Goal: Information Seeking & Learning: Learn about a topic

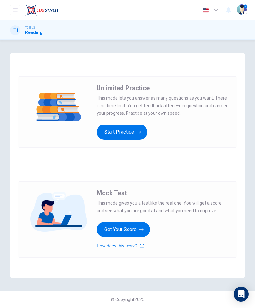
click at [137, 133] on icon "button" at bounding box center [139, 132] width 4 height 6
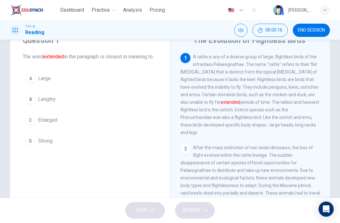
click at [44, 124] on span "Enlarged" at bounding box center [47, 120] width 19 height 8
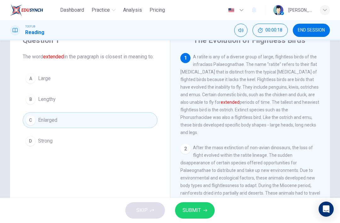
click at [204, 208] on button "SUBMIT" at bounding box center [195, 210] width 40 height 16
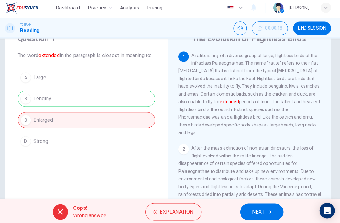
click at [255, 204] on button "NEXT" at bounding box center [262, 210] width 42 height 16
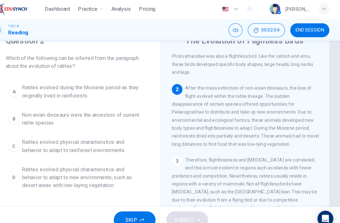
scroll to position [62, 0]
click at [105, 175] on span "Ratites evolved physical characteristics and behavior to adapt to new environme…" at bounding box center [96, 169] width 116 height 23
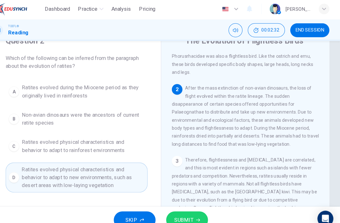
click at [203, 209] on icon "button" at bounding box center [205, 210] width 4 height 4
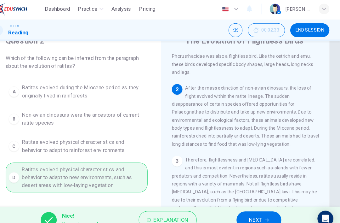
scroll to position [97, 0]
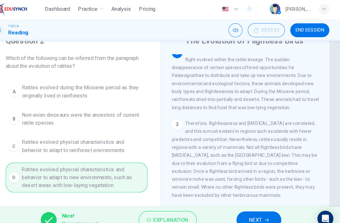
click at [254, 206] on button "NEXT" at bounding box center [263, 210] width 42 height 16
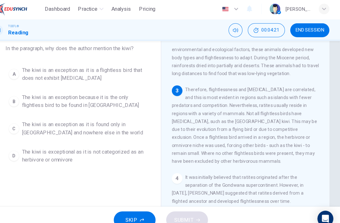
scroll to position [37, 0]
click at [84, 74] on span "The kiwi is an exception as it is a flightless bird that does not exhibit [MEDI…" at bounding box center [96, 71] width 116 height 15
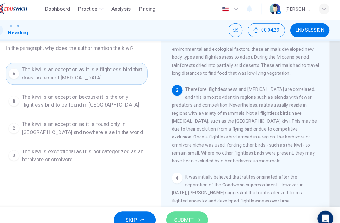
click at [183, 207] on span "SUBMIT" at bounding box center [192, 210] width 18 height 9
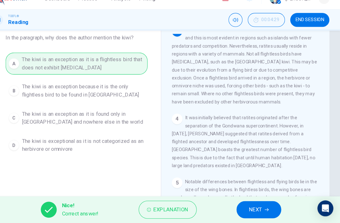
scroll to position [166, 0]
click at [255, 202] on button "NEXT" at bounding box center [263, 210] width 42 height 16
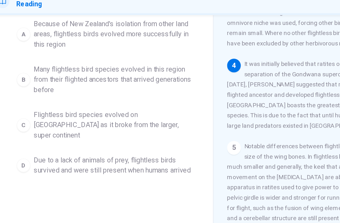
scroll to position [65, 0]
click at [123, 144] on span "Due to a lack of animals of prey, flightless birds survived and were still pres…" at bounding box center [96, 151] width 116 height 15
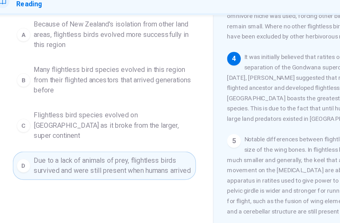
click at [191, 202] on button "SUBMIT" at bounding box center [195, 210] width 40 height 16
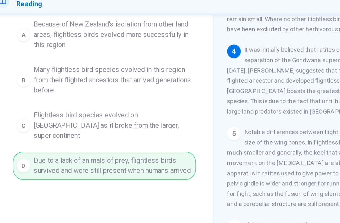
scroll to position [214, 0]
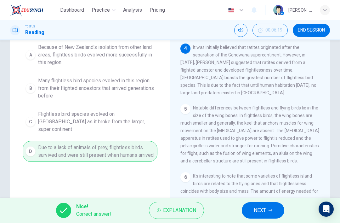
click at [255, 212] on button "NEXT" at bounding box center [263, 210] width 42 height 16
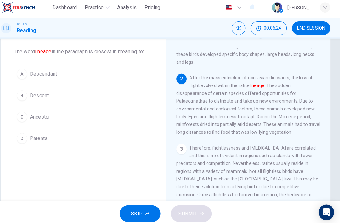
scroll to position [65, 0]
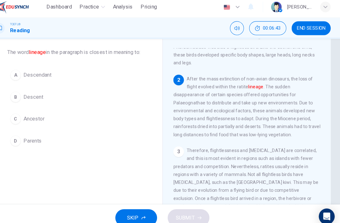
click at [72, 112] on button "C Ancestor" at bounding box center [90, 116] width 135 height 16
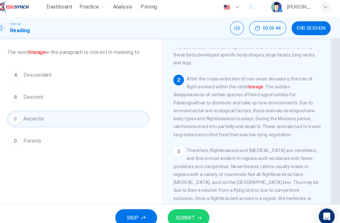
click at [203, 208] on icon "button" at bounding box center [205, 210] width 4 height 4
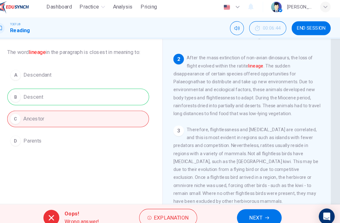
scroll to position [85, 0]
click at [253, 206] on span "NEXT" at bounding box center [259, 210] width 12 height 9
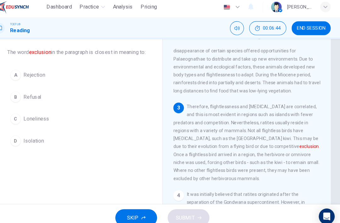
scroll to position [110, 0]
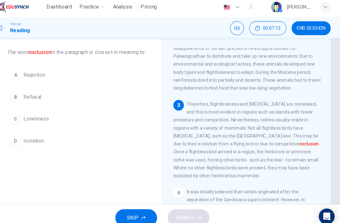
click at [63, 81] on button "A Rejection" at bounding box center [90, 75] width 135 height 16
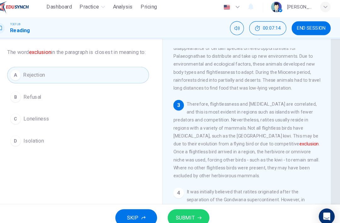
click at [183, 202] on button "SUBMIT" at bounding box center [195, 210] width 40 height 16
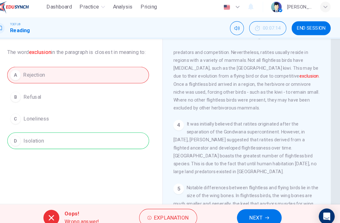
click at [253, 207] on span "NEXT" at bounding box center [259, 210] width 12 height 9
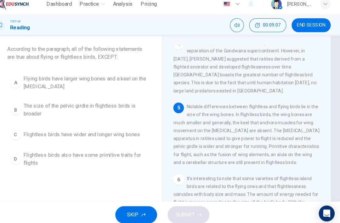
scroll to position [247, 0]
click at [117, 105] on span "The size of the pelvic girdle in flightless birds is broader" at bounding box center [96, 110] width 116 height 15
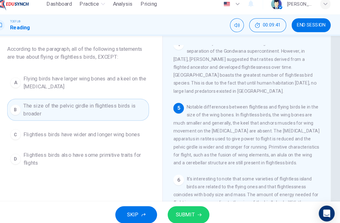
click at [193, 207] on button "SUBMIT" at bounding box center [195, 210] width 40 height 16
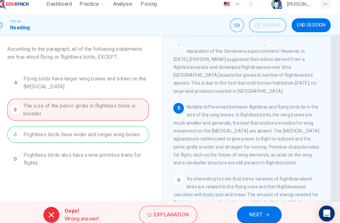
click at [253, 206] on button "NEXT" at bounding box center [262, 210] width 42 height 16
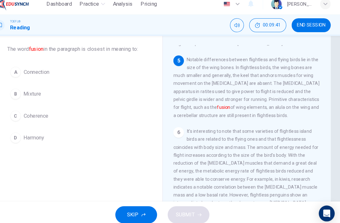
scroll to position [298, 0]
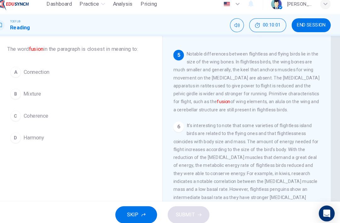
click at [95, 70] on button "A Connection" at bounding box center [90, 75] width 135 height 16
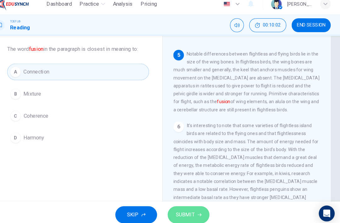
click at [194, 208] on button "SUBMIT" at bounding box center [195, 210] width 40 height 16
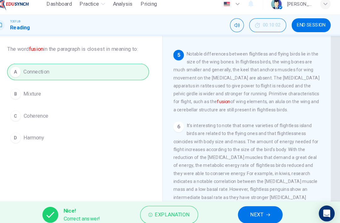
click at [249, 202] on button "NEXT" at bounding box center [263, 210] width 42 height 16
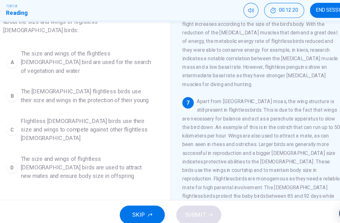
scroll to position [53, 0]
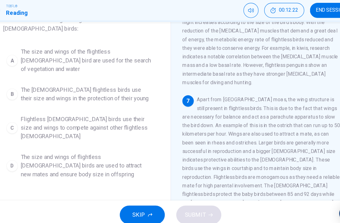
click at [106, 96] on span "The [DEMOGRAPHIC_DATA] flightless birds use their size and wings in the protect…" at bounding box center [96, 103] width 116 height 15
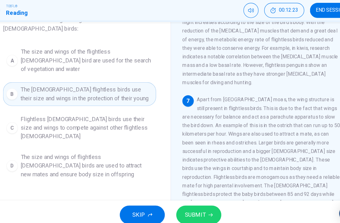
click at [203, 208] on icon "button" at bounding box center [205, 210] width 4 height 4
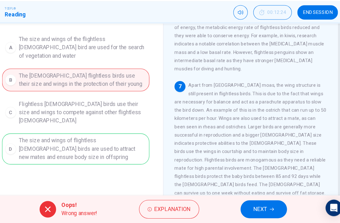
scroll to position [65, 0]
click at [255, 208] on icon "button" at bounding box center [270, 210] width 4 height 4
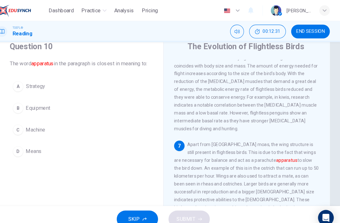
scroll to position [25, 0]
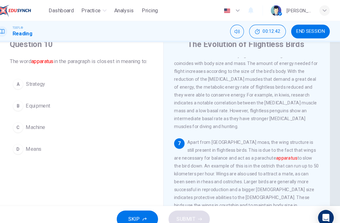
click at [82, 106] on button "B Equipment" at bounding box center [90, 101] width 135 height 16
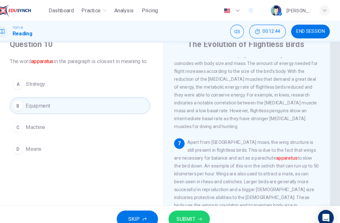
click at [194, 207] on button "SUBMIT" at bounding box center [195, 210] width 40 height 16
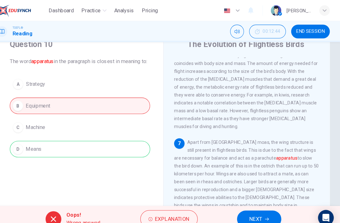
click at [254, 211] on button "NEXT" at bounding box center [262, 210] width 42 height 16
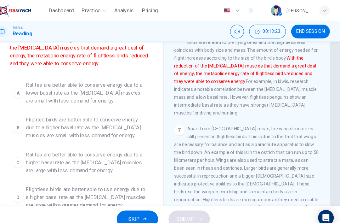
scroll to position [56, 0]
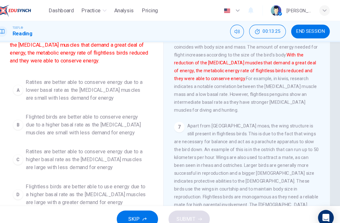
click at [38, 89] on span "Ratites are better able to conserve energy due to a lower basal rate as the [ME…" at bounding box center [96, 86] width 116 height 23
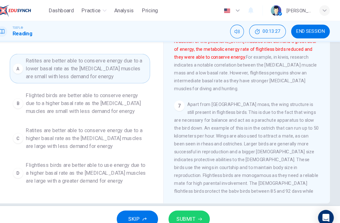
scroll to position [76, 0]
click at [191, 212] on button "SUBMIT" at bounding box center [195, 210] width 40 height 16
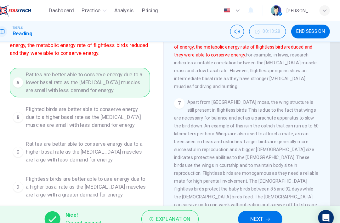
scroll to position [383, 0]
click at [255, 205] on button "NEXT" at bounding box center [263, 210] width 42 height 16
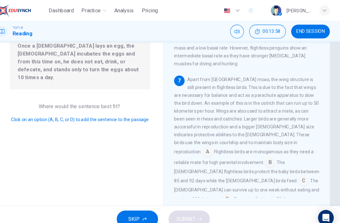
scroll to position [73, 0]
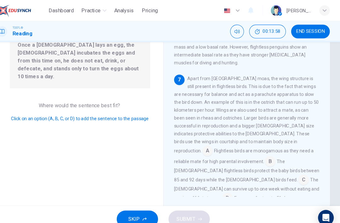
click at [218, 140] on input at bounding box center [212, 145] width 10 height 10
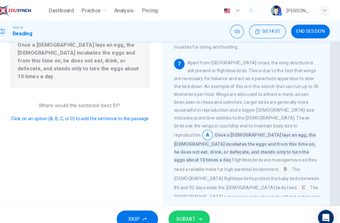
scroll to position [412, 0]
click at [255, 158] on input at bounding box center [287, 163] width 10 height 10
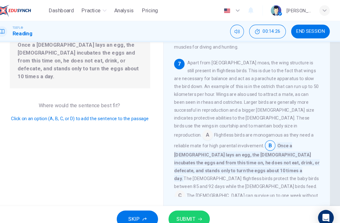
click at [185, 208] on span "SUBMIT" at bounding box center [192, 210] width 18 height 9
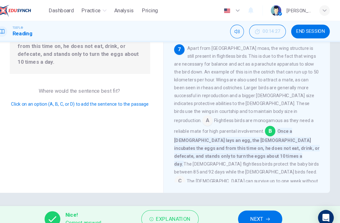
scroll to position [87, 0]
click at [255, 211] on icon "button" at bounding box center [271, 210] width 4 height 4
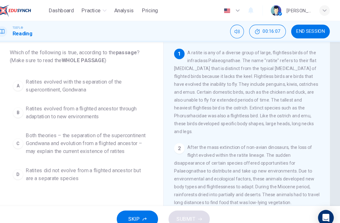
scroll to position [35, 0]
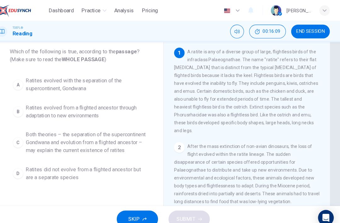
click at [137, 171] on span "Ratites did not evolve from a flighted ancestor but are a separate species" at bounding box center [96, 166] width 116 height 15
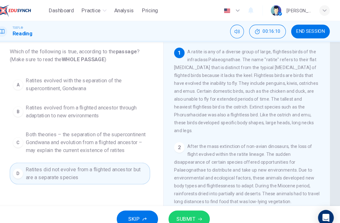
click at [203, 212] on icon "button" at bounding box center [205, 210] width 4 height 4
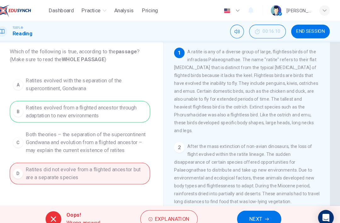
scroll to position [32, 0]
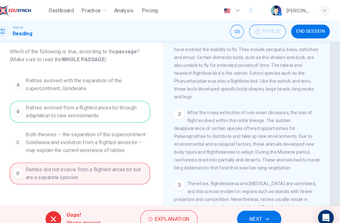
click at [255, 208] on button "NEXT" at bounding box center [262, 210] width 42 height 16
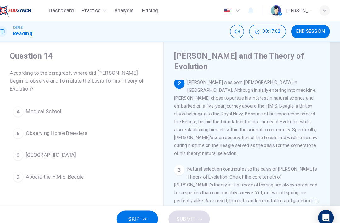
scroll to position [99, 0]
click at [107, 175] on button "D Aboard the H.M.S. Beagle" at bounding box center [90, 169] width 135 height 16
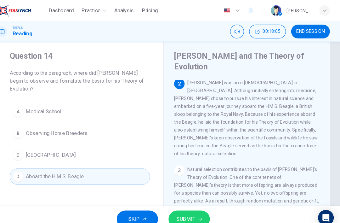
click at [183, 210] on span "SUBMIT" at bounding box center [192, 210] width 18 height 9
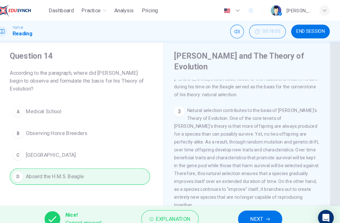
click at [254, 212] on span "NEXT" at bounding box center [260, 210] width 12 height 9
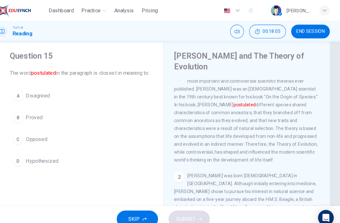
scroll to position [0, 0]
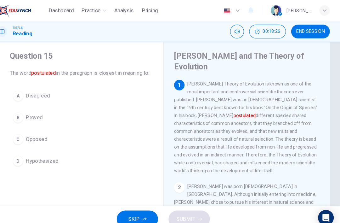
click at [139, 162] on button "D Hypothesized" at bounding box center [90, 154] width 135 height 16
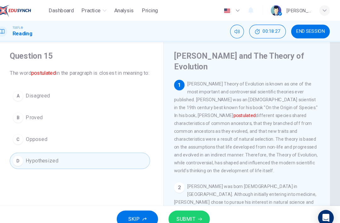
click at [184, 206] on span "SUBMIT" at bounding box center [192, 210] width 18 height 9
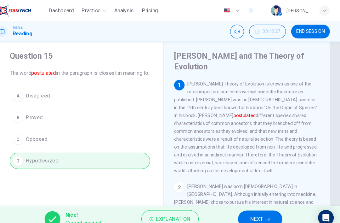
click at [254, 207] on span "NEXT" at bounding box center [260, 210] width 12 height 9
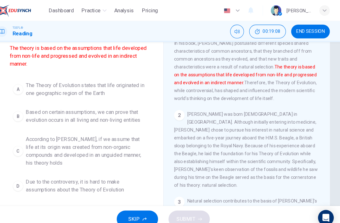
scroll to position [62, 0]
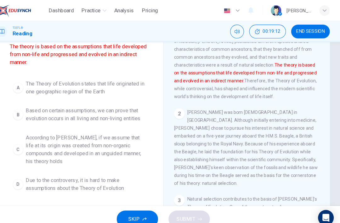
click at [38, 134] on span "According to [PERSON_NAME], if we assume that life at its origin was created fr…" at bounding box center [96, 143] width 116 height 30
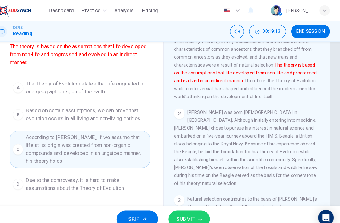
click at [183, 209] on span "SUBMIT" at bounding box center [192, 210] width 18 height 9
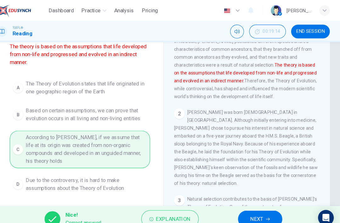
click at [254, 206] on span "NEXT" at bounding box center [260, 210] width 12 height 9
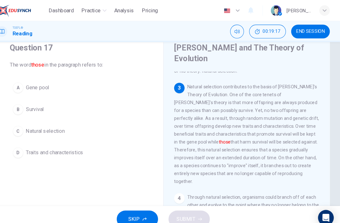
scroll to position [171, 0]
click at [50, 144] on span "Traits and characteristics" at bounding box center [65, 147] width 55 height 8
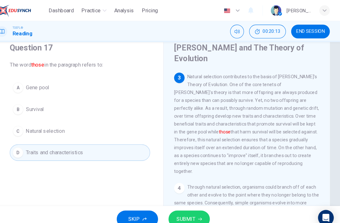
scroll to position [180, 0]
click at [186, 212] on span "SUBMIT" at bounding box center [192, 210] width 18 height 9
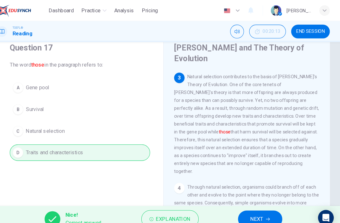
click at [254, 211] on span "NEXT" at bounding box center [260, 210] width 12 height 9
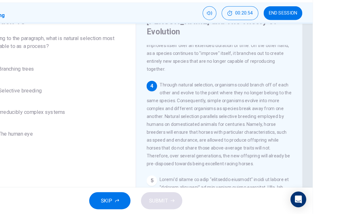
scroll to position [253, 0]
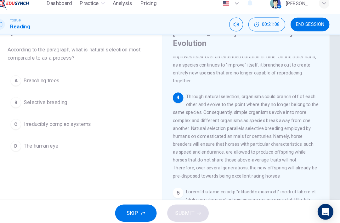
click at [38, 101] on span "Selective breeding" at bounding box center [59, 105] width 42 height 8
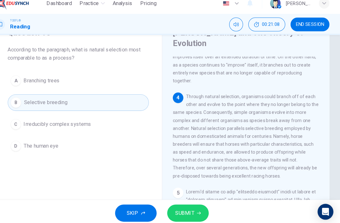
click at [203, 209] on icon "button" at bounding box center [205, 210] width 4 height 3
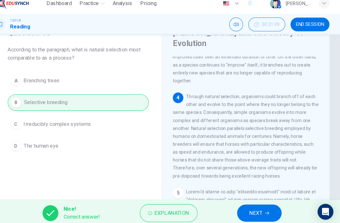
click at [254, 206] on span "NEXT" at bounding box center [260, 210] width 12 height 9
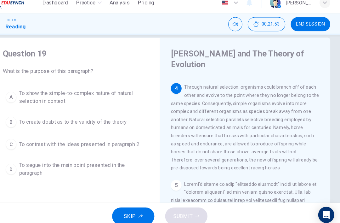
scroll to position [17, 0]
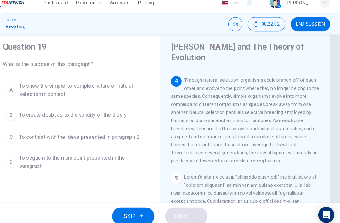
click at [120, 85] on span "To show the simple-to-complex nature of natural selection in context" at bounding box center [96, 91] width 116 height 15
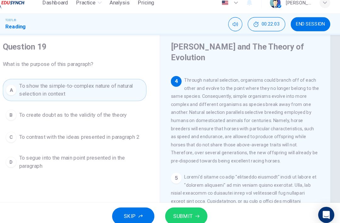
click at [183, 206] on span "SUBMIT" at bounding box center [192, 210] width 18 height 9
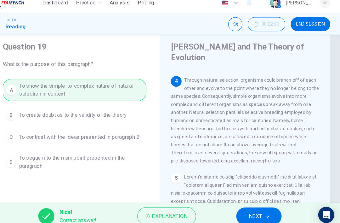
click at [254, 206] on span "NEXT" at bounding box center [260, 210] width 12 height 9
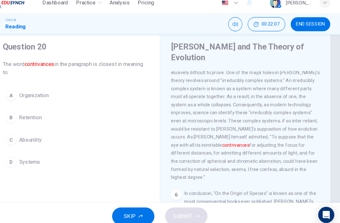
scroll to position [410, 0]
click at [77, 159] on button "D Systems" at bounding box center [90, 159] width 135 height 16
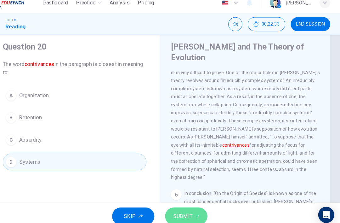
click at [183, 206] on span "SUBMIT" at bounding box center [192, 210] width 18 height 9
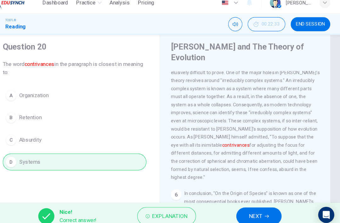
click at [255, 202] on button "NEXT" at bounding box center [263, 210] width 42 height 16
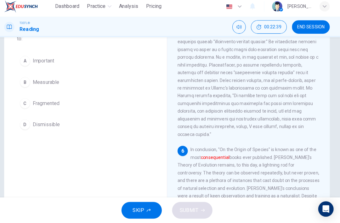
scroll to position [51, 0]
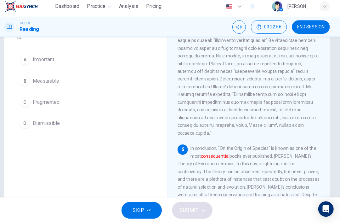
click at [102, 125] on button "D Dismissible" at bounding box center [90, 125] width 135 height 16
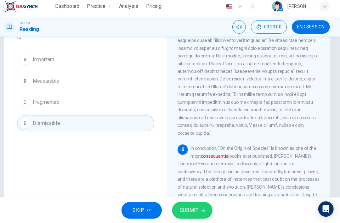
click at [185, 213] on button "SUBMIT" at bounding box center [195, 210] width 40 height 16
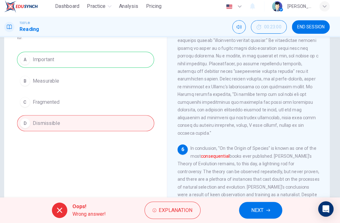
click at [249, 211] on button "NEXT" at bounding box center [262, 210] width 42 height 16
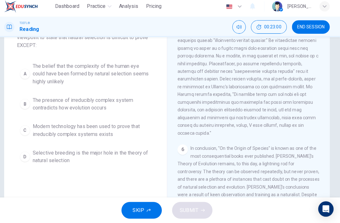
click at [249, 211] on div "SKIP SUBMIT" at bounding box center [170, 209] width 340 height 25
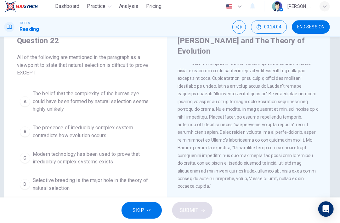
scroll to position [390, 0]
click at [38, 132] on span "The presence of irreducibly complex system contradicts how evolution occurs" at bounding box center [96, 132] width 116 height 15
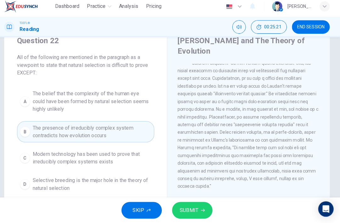
click at [185, 209] on span "SUBMIT" at bounding box center [192, 210] width 18 height 9
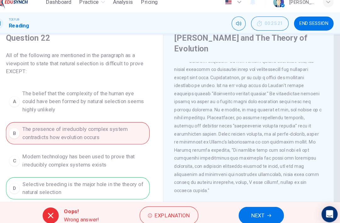
click at [251, 207] on button "NEXT" at bounding box center [262, 210] width 42 height 16
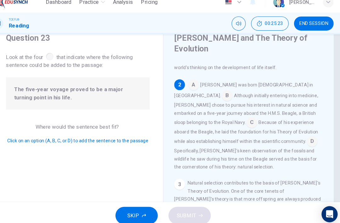
scroll to position [82, 0]
click at [235, 93] on input at bounding box center [230, 98] width 10 height 10
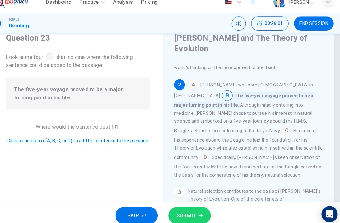
click at [255, 113] on div "A [PERSON_NAME] was born [DEMOGRAPHIC_DATA] in [GEOGRAPHIC_DATA]. B The five-ye…" at bounding box center [250, 128] width 140 height 93
click at [255, 126] on input at bounding box center [286, 131] width 10 height 10
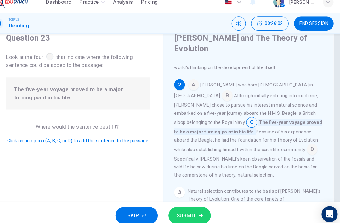
click at [203, 209] on icon "button" at bounding box center [205, 210] width 4 height 3
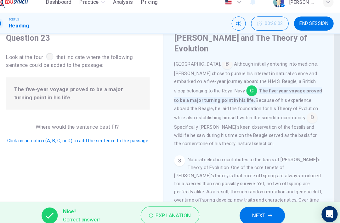
scroll to position [146, 0]
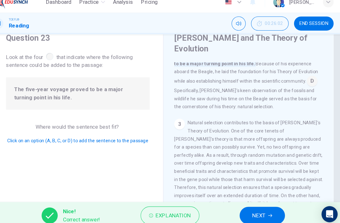
click at [254, 206] on span "NEXT" at bounding box center [260, 210] width 12 height 9
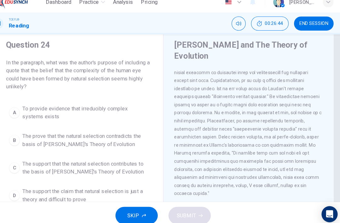
scroll to position [395, 0]
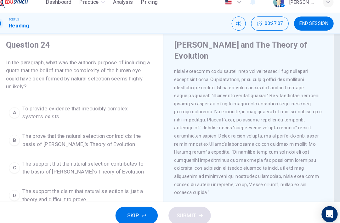
click at [139, 155] on button "C The support that the natural selection contributes to the basis of [PERSON_NA…" at bounding box center [90, 165] width 135 height 21
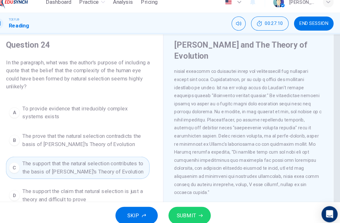
click at [183, 206] on span "SUBMIT" at bounding box center [192, 210] width 18 height 9
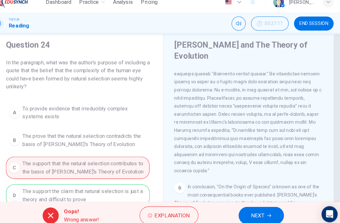
scroll to position [415, 0]
click at [253, 206] on span "NEXT" at bounding box center [259, 210] width 12 height 9
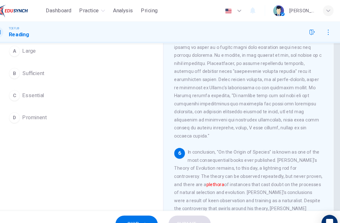
scroll to position [58, 0]
click at [136, 107] on button "D Prominent" at bounding box center [90, 111] width 135 height 16
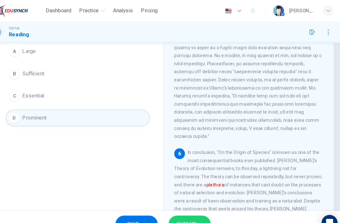
click at [175, 204] on button "SUBMIT" at bounding box center [195, 210] width 40 height 16
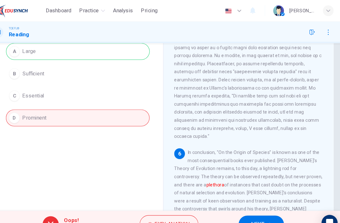
click at [253, 206] on span "NEXT" at bounding box center [259, 210] width 12 height 9
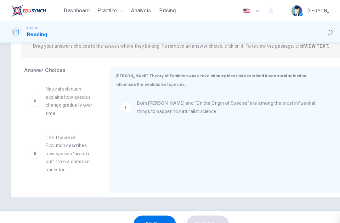
scroll to position [0, 0]
click at [91, 135] on div "B The Theory of Evolution describes how species "branch out" from a common ance…" at bounding box center [58, 144] width 70 height 48
click at [85, 127] on span "The Theory of Evolution describes how species "branch out" from a common ancest…" at bounding box center [65, 144] width 45 height 38
click at [86, 139] on span "The Theory of Evolution describes how species "branch out" from a common ancest…" at bounding box center [65, 144] width 45 height 38
click at [63, 130] on span "The Theory of Evolution describes how species "branch out" from a common ancest…" at bounding box center [65, 144] width 45 height 38
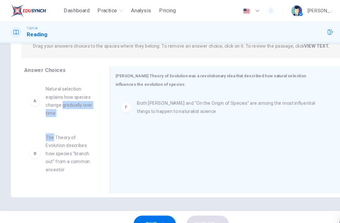
click at [110, 37] on div "TOEFL® Reading" at bounding box center [170, 30] width 340 height 20
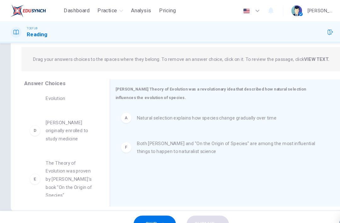
scroll to position [79, 0]
click at [42, 158] on div "E The Theory of Evolution was proven by [PERSON_NAME]'s book "On the Origin of …" at bounding box center [58, 168] width 60 height 38
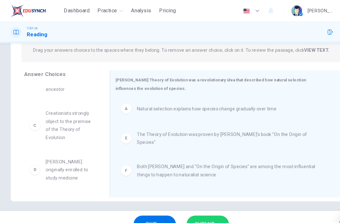
scroll to position [34, 0]
click at [255, 52] on div "Drag your answers choices to the spaces where they belong. To remove an answer …" at bounding box center [170, 47] width 300 height 23
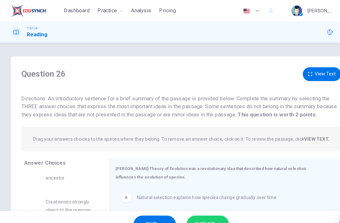
scroll to position [0, 0]
click at [255, 68] on button "View Text" at bounding box center [302, 69] width 36 height 13
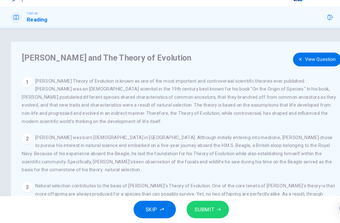
click at [255, 63] on button "View Question" at bounding box center [297, 69] width 45 height 13
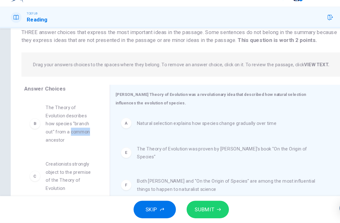
click at [44, 139] on div "B The Theory of Evolution describes how species "branch out" from a common ance…" at bounding box center [58, 130] width 70 height 48
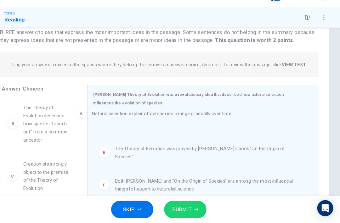
click at [63, 120] on span "The Theory of Evolution describes how species "branch out" from a common ancest…" at bounding box center [65, 130] width 45 height 38
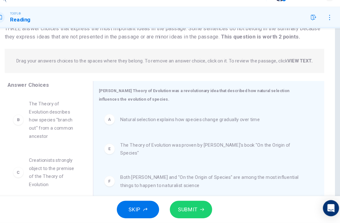
scroll to position [59, 0]
click at [113, 120] on div "A" at bounding box center [118, 125] width 10 height 10
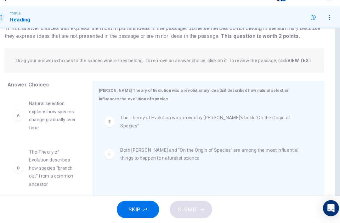
click at [28, 166] on div "B" at bounding box center [33, 171] width 10 height 10
click at [28, 160] on div "B The Theory of Evolution describes how species "branch out" from a common ance…" at bounding box center [58, 171] width 60 height 38
click at [23, 159] on div "B The Theory of Evolution describes how species "branch out" from a common ance…" at bounding box center [58, 171] width 70 height 48
click at [28, 166] on div "B" at bounding box center [33, 171] width 10 height 10
click at [23, 147] on div "B The Theory of Evolution describes how species "branch out" from a common ance…" at bounding box center [58, 171] width 70 height 48
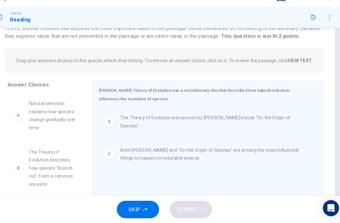
click at [28, 166] on div "B" at bounding box center [33, 171] width 10 height 10
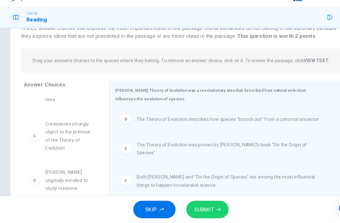
scroll to position [26, 0]
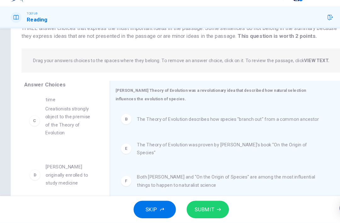
click at [32, 126] on div "A Natural selection explains how species change gradually over time D [PERSON_N…" at bounding box center [58, 124] width 70 height 97
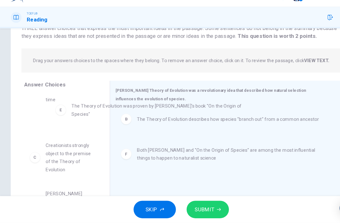
scroll to position [25, 0]
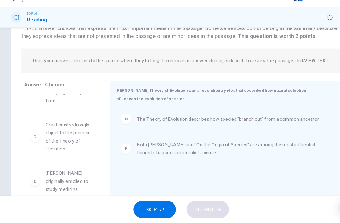
click at [39, 147] on div "C Creationists strongly object to the premise of the Theory of Evolution" at bounding box center [58, 142] width 70 height 40
click at [39, 126] on div "C Creationists strongly object to the premise of the Theory of Evolution" at bounding box center [58, 141] width 60 height 30
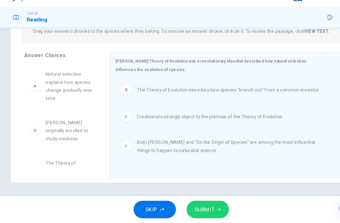
scroll to position [0, 0]
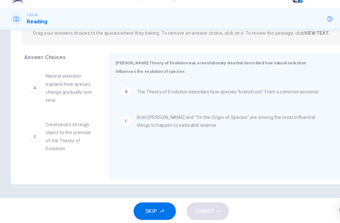
click at [33, 90] on div "A" at bounding box center [33, 95] width 10 height 10
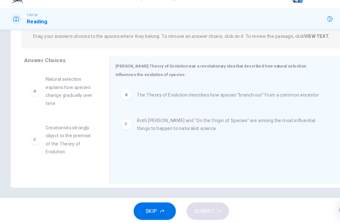
scroll to position [82, 0]
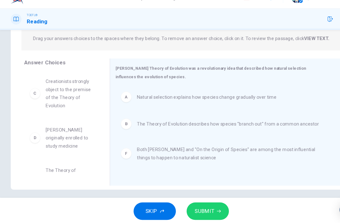
click at [199, 202] on button "SUBMIT" at bounding box center [195, 210] width 40 height 16
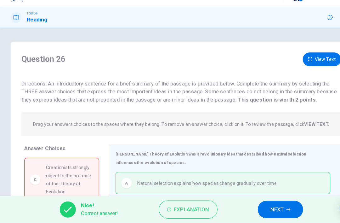
scroll to position [0, 0]
click at [255, 63] on button "View Text" at bounding box center [302, 69] width 36 height 13
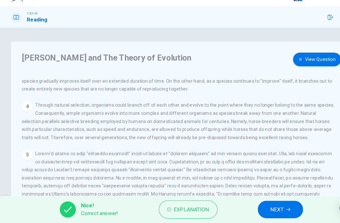
scroll to position [129, 0]
click at [255, 63] on button "View Question" at bounding box center [297, 69] width 45 height 13
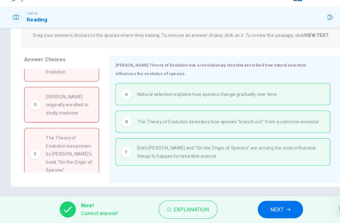
scroll to position [29, 0]
click at [255, 202] on button "NEXT" at bounding box center [263, 210] width 42 height 16
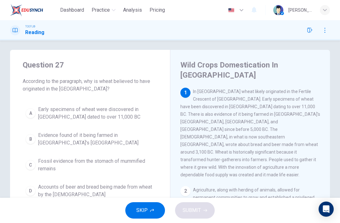
scroll to position [3, 0]
click at [148, 115] on span "Early specimens of wheat were discovered in [GEOGRAPHIC_DATA] dated to over 11,…" at bounding box center [96, 112] width 116 height 15
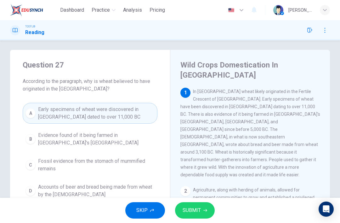
click at [195, 211] on span "SUBMIT" at bounding box center [192, 210] width 18 height 9
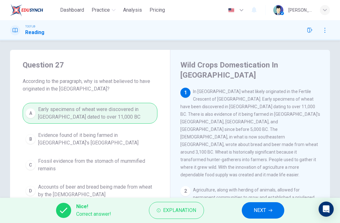
click at [255, 211] on span "NEXT" at bounding box center [260, 210] width 12 height 9
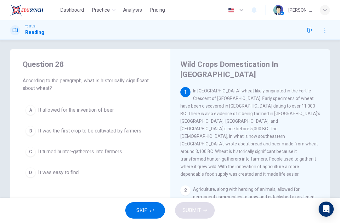
scroll to position [4, 0]
click at [42, 150] on span "It turned hunter-gatherers into farmers" at bounding box center [80, 151] width 84 height 8
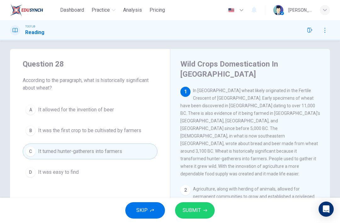
click at [195, 210] on span "SUBMIT" at bounding box center [192, 210] width 18 height 9
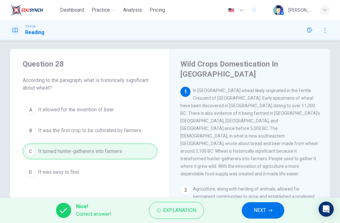
click at [252, 210] on button "NEXT" at bounding box center [263, 210] width 42 height 16
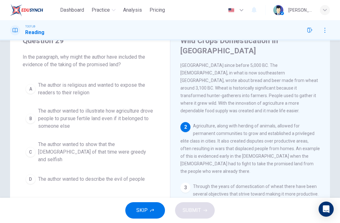
scroll to position [27, 0]
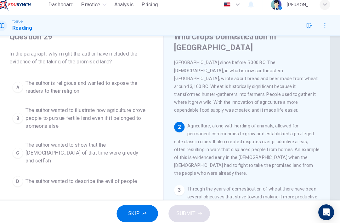
click at [103, 123] on span "The author wanted to illustrate how agriculture drove people to pursue fertile …" at bounding box center [96, 118] width 116 height 23
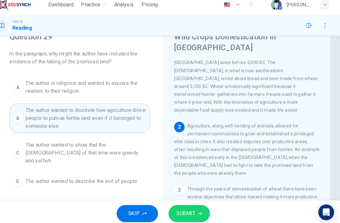
click at [181, 211] on button "SUBMIT" at bounding box center [195, 210] width 40 height 16
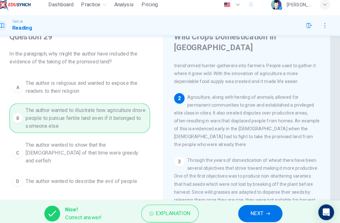
click at [254, 206] on span "NEXT" at bounding box center [260, 210] width 12 height 9
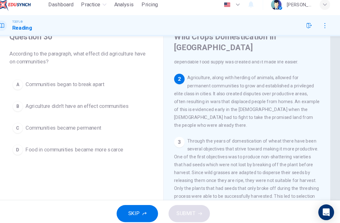
scroll to position [86, 0]
click at [140, 122] on button "C Communities became permanent" at bounding box center [90, 128] width 135 height 16
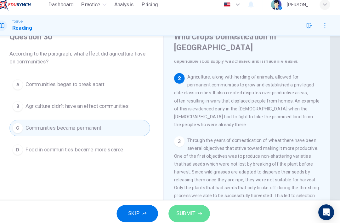
click at [183, 206] on span "SUBMIT" at bounding box center [192, 210] width 18 height 9
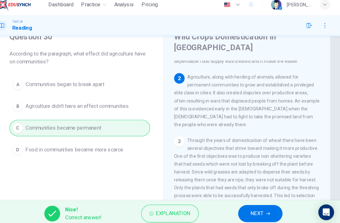
click at [242, 212] on button "NEXT" at bounding box center [263, 210] width 42 height 16
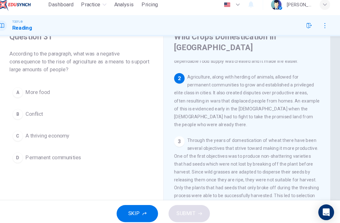
click at [131, 112] on button "B Conflict" at bounding box center [90, 115] width 135 height 16
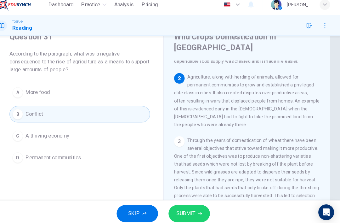
click at [181, 212] on button "SUBMIT" at bounding box center [195, 210] width 40 height 16
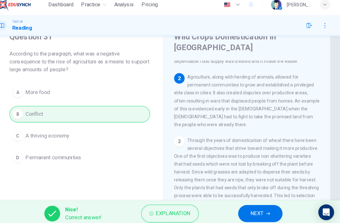
click at [254, 206] on span "NEXT" at bounding box center [260, 210] width 12 height 9
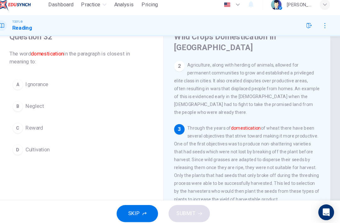
scroll to position [102, 0]
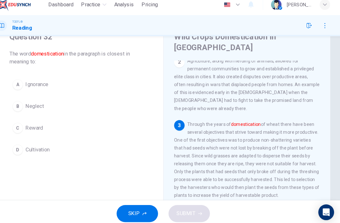
click at [45, 147] on button "D Cultivation" at bounding box center [90, 149] width 135 height 16
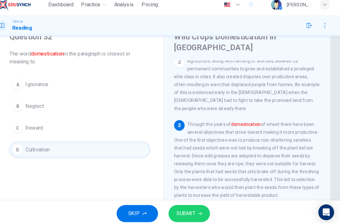
click at [191, 208] on button "SUBMIT" at bounding box center [195, 210] width 40 height 16
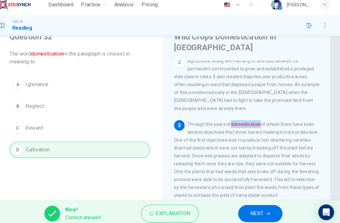
click at [254, 206] on span "NEXT" at bounding box center [260, 210] width 12 height 9
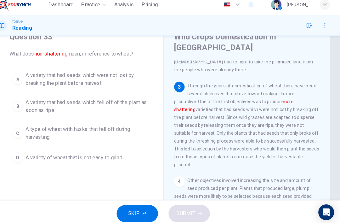
scroll to position [139, 0]
click at [117, 78] on span "A variety that had seeds which were not lost by breaking the plant before harve…" at bounding box center [96, 81] width 116 height 15
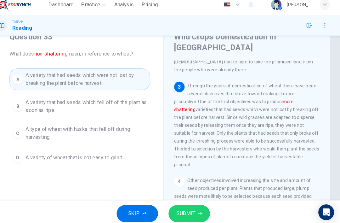
click at [186, 208] on span "SUBMIT" at bounding box center [192, 210] width 18 height 9
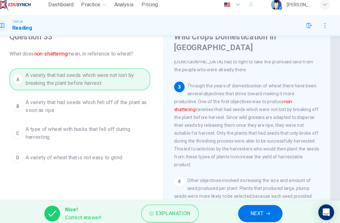
click at [242, 210] on button "NEXT" at bounding box center [263, 210] width 42 height 16
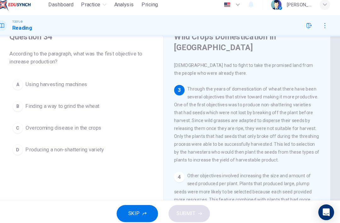
scroll to position [135, 0]
click at [107, 144] on button "D Producing a non-shattering variety" at bounding box center [90, 149] width 135 height 16
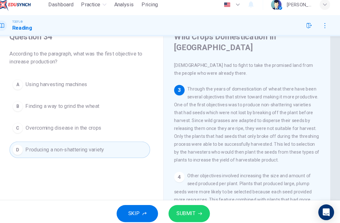
click at [183, 206] on span "SUBMIT" at bounding box center [192, 210] width 18 height 9
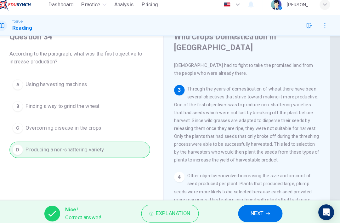
click at [254, 206] on span "NEXT" at bounding box center [260, 210] width 12 height 9
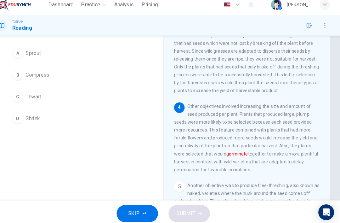
scroll to position [50, 0]
click at [23, 116] on button "D Shrink" at bounding box center [90, 119] width 135 height 16
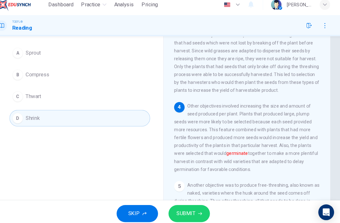
click at [184, 206] on span "SUBMIT" at bounding box center [192, 210] width 18 height 9
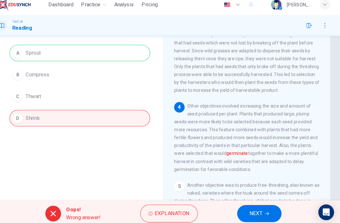
click at [255, 208] on icon "button" at bounding box center [270, 210] width 4 height 4
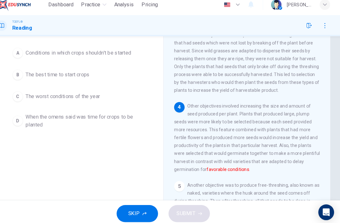
scroll to position [50, 0]
click at [42, 104] on div "A Conditions in which crops shouldn't be started B The best time to start crops…" at bounding box center [90, 89] width 135 height 83
click at [38, 113] on span "When the omens said was time for crops to be planted" at bounding box center [96, 120] width 116 height 15
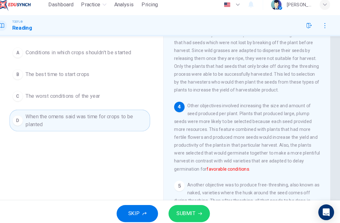
click at [178, 210] on button "SUBMIT" at bounding box center [195, 210] width 40 height 16
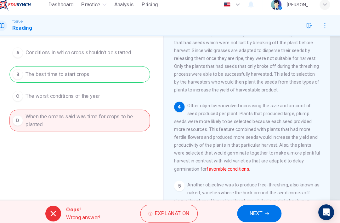
click at [253, 206] on span "NEXT" at bounding box center [259, 210] width 12 height 9
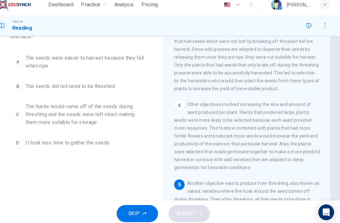
scroll to position [51, 0]
click at [143, 110] on button "C The husks would come off of the seeds during threshing and the seeds were lef…" at bounding box center [90, 115] width 135 height 28
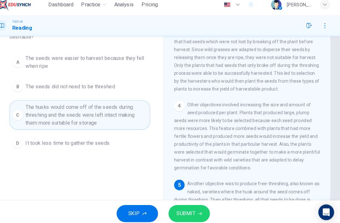
click at [186, 209] on button "SUBMIT" at bounding box center [195, 210] width 40 height 16
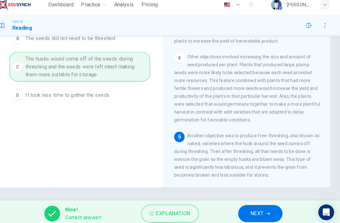
click at [254, 206] on span "NEXT" at bounding box center [260, 210] width 12 height 9
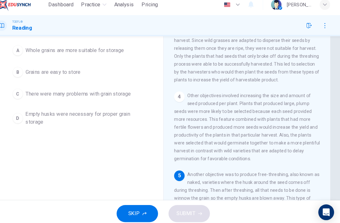
scroll to position [60, 0]
click at [38, 111] on span "Empty husks were necessary for proper grain storage" at bounding box center [96, 118] width 116 height 15
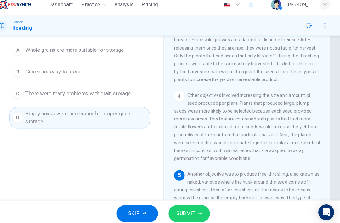
click at [186, 206] on span "SUBMIT" at bounding box center [192, 210] width 18 height 9
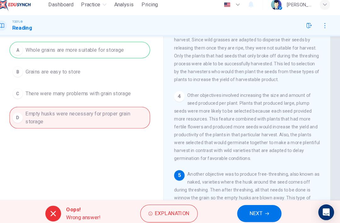
click at [253, 207] on span "NEXT" at bounding box center [259, 210] width 12 height 9
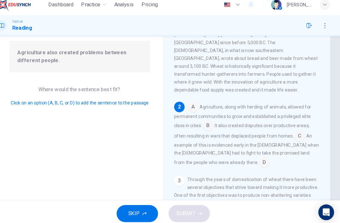
scroll to position [31, 0]
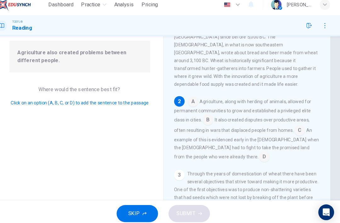
click at [180, 100] on span "Agriculture, along with herding of animals, allowed for permanent communities t…" at bounding box center [245, 111] width 131 height 23
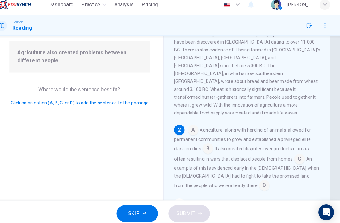
click at [194, 126] on input at bounding box center [199, 131] width 10 height 10
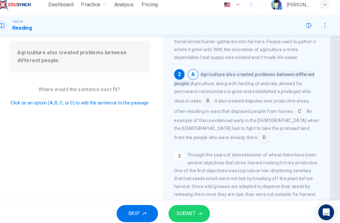
scroll to position [57, 0]
click at [208, 98] on input at bounding box center [213, 103] width 10 height 10
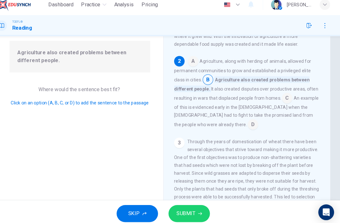
scroll to position [69, 0]
click at [203, 208] on icon "button" at bounding box center [205, 210] width 4 height 4
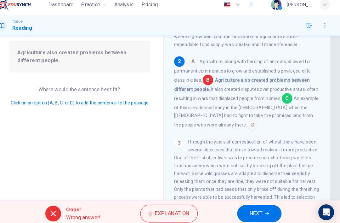
click at [255, 95] on input at bounding box center [289, 100] width 10 height 10
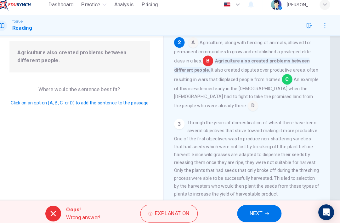
scroll to position [87, 0]
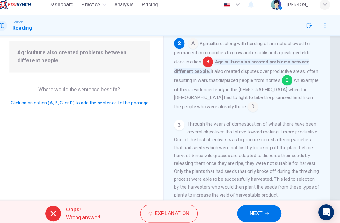
click at [253, 206] on span "NEXT" at bounding box center [259, 210] width 12 height 9
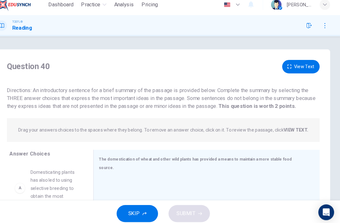
scroll to position [0, 0]
click at [255, 63] on button "View Text" at bounding box center [302, 69] width 36 height 13
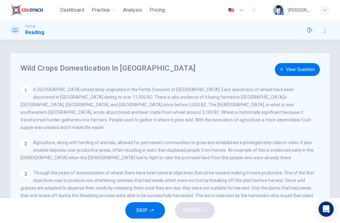
click at [255, 70] on button "View Question" at bounding box center [297, 69] width 45 height 13
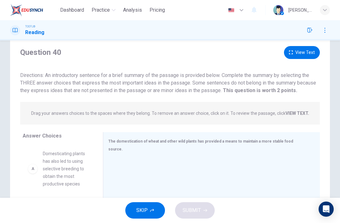
scroll to position [19, 0]
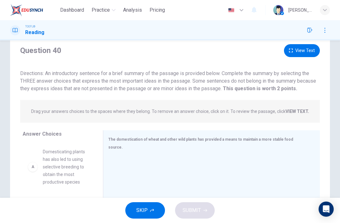
click at [255, 50] on button "View Text" at bounding box center [302, 50] width 36 height 13
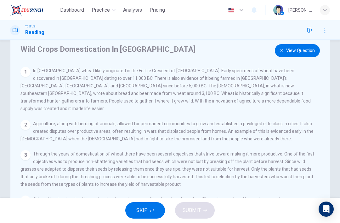
click at [255, 53] on button "View Question" at bounding box center [297, 50] width 45 height 13
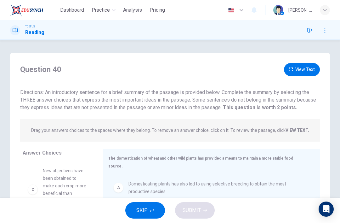
scroll to position [0, 0]
click at [255, 67] on button "View Text" at bounding box center [302, 69] width 36 height 13
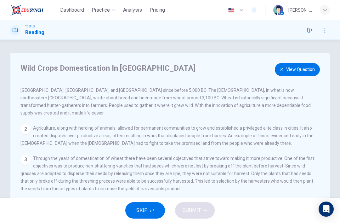
scroll to position [14, 0]
click at [255, 66] on button "View Question" at bounding box center [297, 69] width 45 height 13
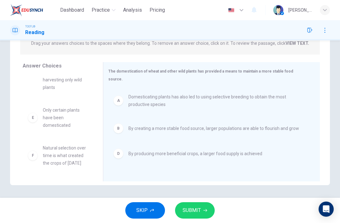
scroll to position [34, 0]
click at [203, 213] on button "SUBMIT" at bounding box center [195, 210] width 40 height 16
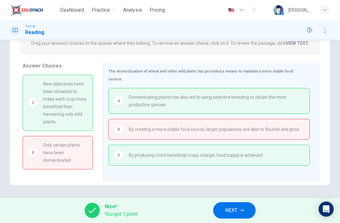
scroll to position [0, 0]
click at [234, 206] on span "NEXT" at bounding box center [231, 210] width 12 height 9
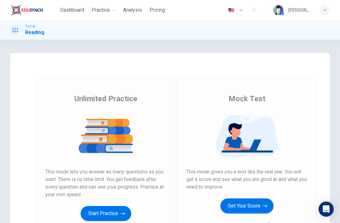
click at [118, 11] on button "Practice" at bounding box center [103, 9] width 29 height 11
click at [115, 12] on icon "button" at bounding box center [114, 10] width 4 height 4
click at [115, 11] on icon "button" at bounding box center [114, 10] width 4 height 4
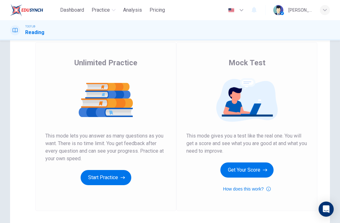
scroll to position [36, 0]
click at [110, 6] on button "Practice" at bounding box center [103, 9] width 29 height 11
click at [106, 12] on span "Practice" at bounding box center [101, 10] width 18 height 8
click at [109, 7] on span "Practice" at bounding box center [101, 10] width 18 height 8
click at [110, 9] on span "Practice" at bounding box center [101, 10] width 18 height 8
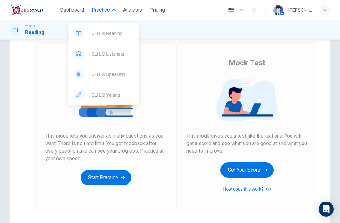
click at [122, 56] on span "TOEFL® Listening" at bounding box center [112, 54] width 46 height 8
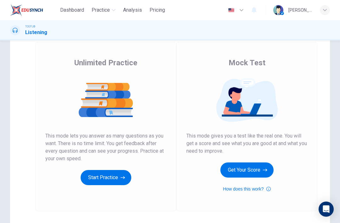
click at [104, 8] on span "Practice" at bounding box center [101, 10] width 18 height 8
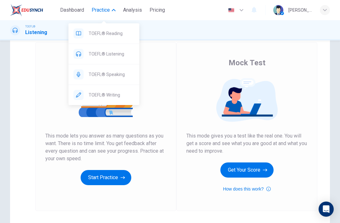
click at [120, 54] on span "TOEFL® Listening" at bounding box center [112, 54] width 46 height 8
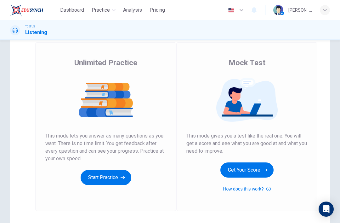
click at [260, 173] on button "Get Your Score" at bounding box center [246, 169] width 53 height 15
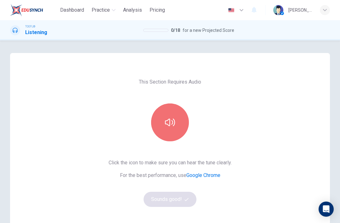
click at [166, 137] on button "button" at bounding box center [170, 122] width 38 height 38
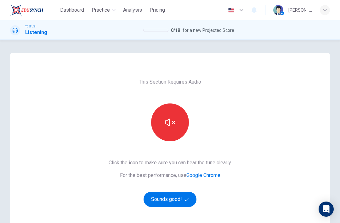
click at [187, 201] on icon "button" at bounding box center [186, 199] width 4 height 4
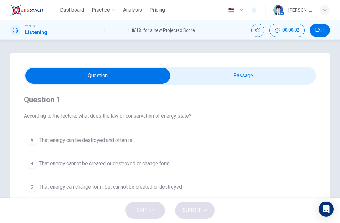
click at [265, 70] on input "checkbox" at bounding box center [98, 76] width 438 height 16
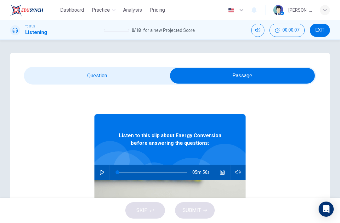
click at [132, 78] on input "checkbox" at bounding box center [242, 76] width 438 height 16
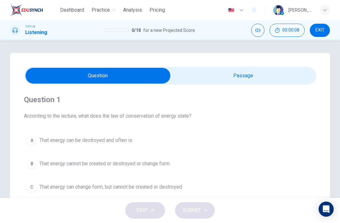
click at [254, 74] on input "checkbox" at bounding box center [98, 76] width 438 height 16
checkbox input "true"
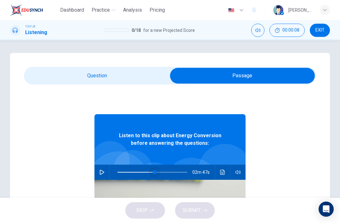
type input "65"
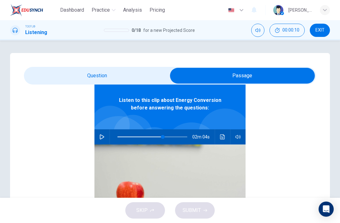
scroll to position [35, 0]
click at [141, 69] on input "checkbox" at bounding box center [242, 76] width 438 height 16
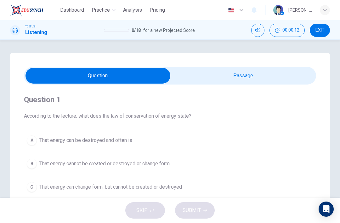
click at [127, 142] on span "That energy can be destroyed and often is" at bounding box center [85, 140] width 93 height 8
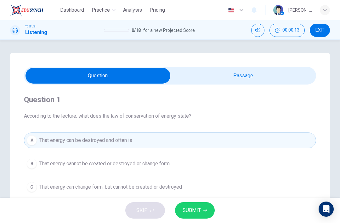
click at [205, 211] on icon "button" at bounding box center [205, 210] width 4 height 4
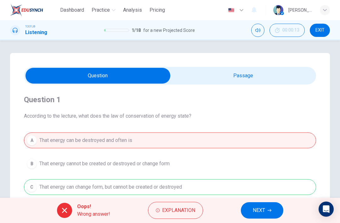
click at [263, 210] on span "NEXT" at bounding box center [259, 210] width 12 height 9
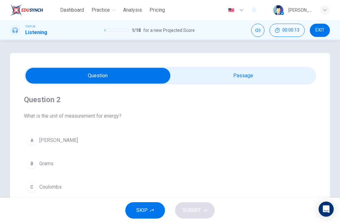
click at [149, 210] on button "SKIP" at bounding box center [145, 210] width 40 height 16
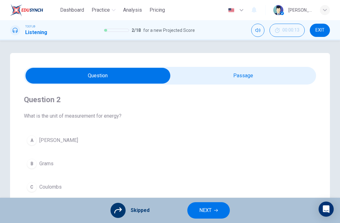
click at [206, 214] on span "NEXT" at bounding box center [205, 210] width 12 height 9
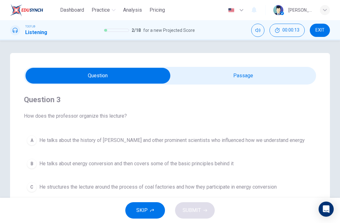
click at [235, 76] on input "checkbox" at bounding box center [98, 76] width 438 height 16
checkbox input "true"
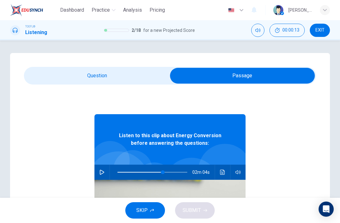
click at [150, 206] on button "SKIP" at bounding box center [145, 210] width 40 height 16
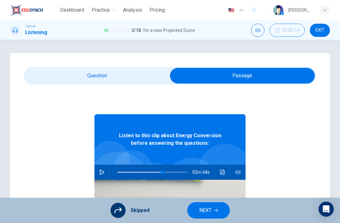
click at [202, 207] on span "NEXT" at bounding box center [205, 210] width 12 height 9
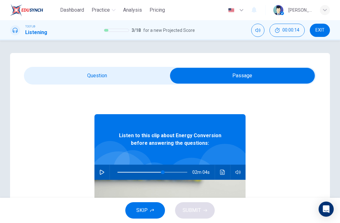
click at [147, 206] on span "SKIP" at bounding box center [141, 210] width 11 height 9
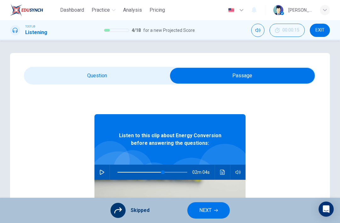
click at [201, 208] on span "NEXT" at bounding box center [205, 210] width 12 height 9
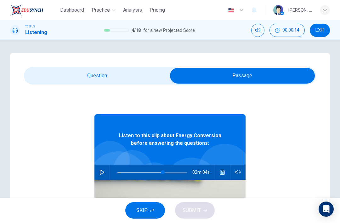
click at [146, 205] on button "SKIP" at bounding box center [145, 210] width 40 height 16
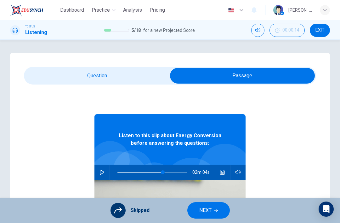
click at [204, 211] on span "NEXT" at bounding box center [205, 210] width 12 height 9
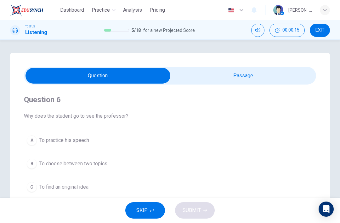
click at [256, 64] on div "Question 6 Why does the student go to see the professor? A To practice his spee…" at bounding box center [170, 179] width 320 height 253
click at [248, 72] on input "checkbox" at bounding box center [98, 76] width 438 height 16
checkbox input "true"
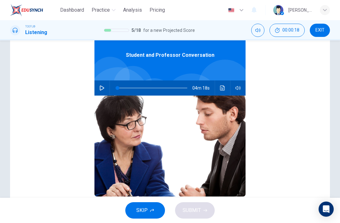
scroll to position [57, 0]
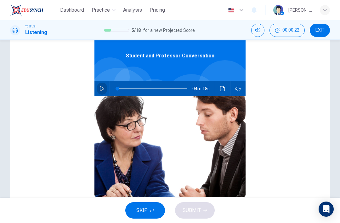
click at [103, 82] on button "button" at bounding box center [102, 88] width 10 height 15
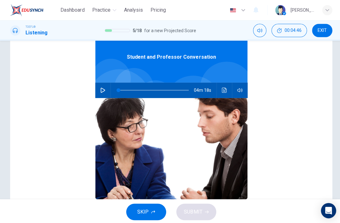
scroll to position [25, 0]
click at [106, 86] on button "button" at bounding box center [102, 89] width 10 height 15
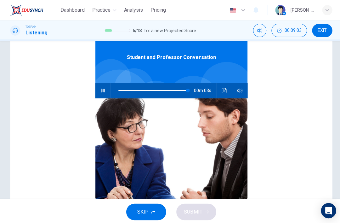
scroll to position [20, 0]
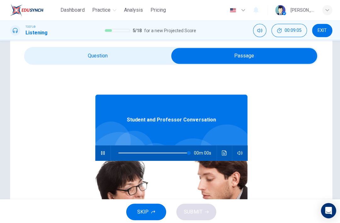
type input "0"
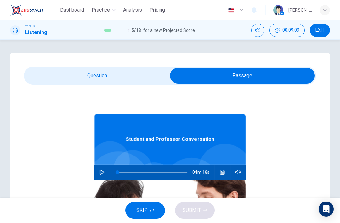
scroll to position [0, 0]
click at [137, 76] on input "checkbox" at bounding box center [242, 76] width 438 height 16
checkbox input "false"
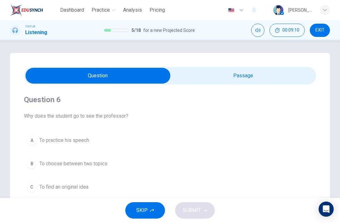
scroll to position [46, 0]
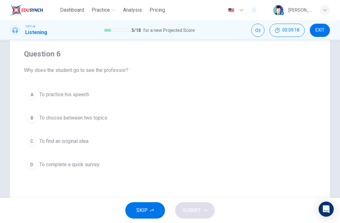
click at [159, 125] on button "B To choose between two topics" at bounding box center [170, 118] width 292 height 16
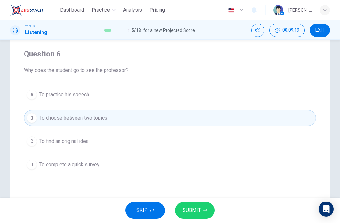
click at [198, 208] on span "SUBMIT" at bounding box center [192, 210] width 18 height 9
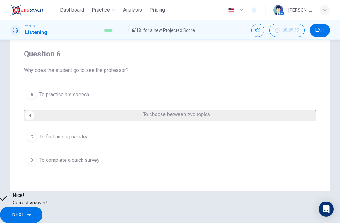
click at [42, 206] on button "NEXT" at bounding box center [21, 214] width 42 height 16
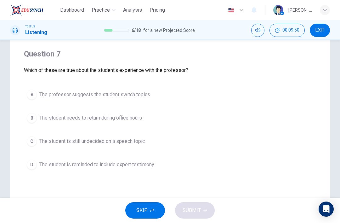
click at [139, 146] on button "C The student is still undecided on a speech topic" at bounding box center [170, 141] width 292 height 16
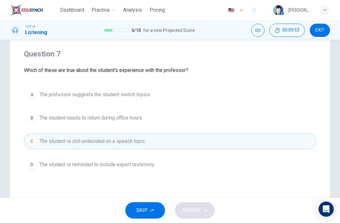
click at [154, 165] on span "The student is reminded to include expert testimony" at bounding box center [96, 165] width 115 height 8
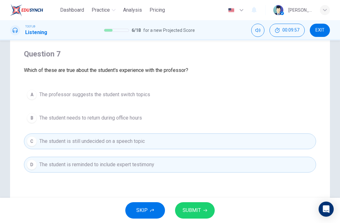
click at [182, 209] on button "SUBMIT" at bounding box center [195, 210] width 40 height 16
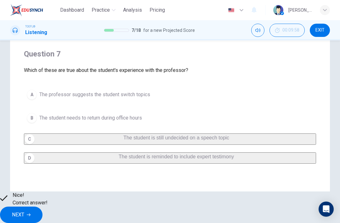
click at [24, 210] on span "NEXT" at bounding box center [18, 214] width 12 height 9
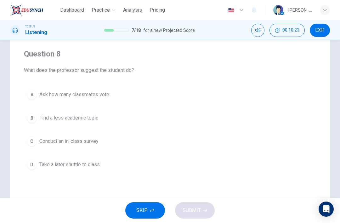
click at [129, 146] on button "C Conduct an in-class survey" at bounding box center [170, 141] width 292 height 16
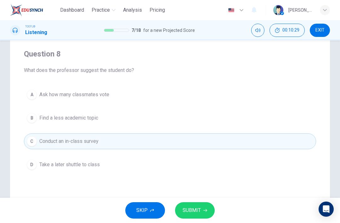
click at [199, 206] on span "SUBMIT" at bounding box center [192, 210] width 18 height 9
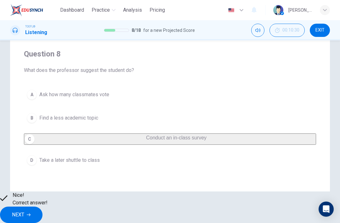
click at [24, 212] on span "NEXT" at bounding box center [18, 214] width 12 height 9
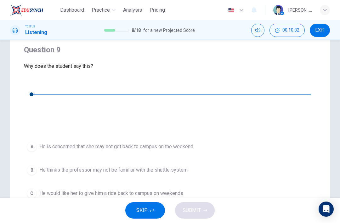
scroll to position [40, 0]
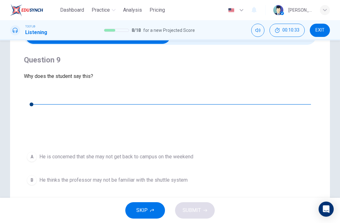
click at [34, 89] on button "button" at bounding box center [29, 93] width 10 height 10
type input "0"
click at [186, 176] on span "He thinks the professor may not be familiar with the shuttle system" at bounding box center [113, 180] width 148 height 8
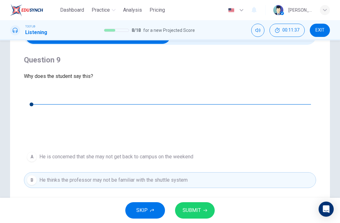
click at [198, 217] on button "SUBMIT" at bounding box center [195, 210] width 40 height 16
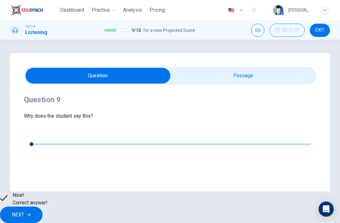
scroll to position [0, 0]
click at [24, 210] on span "NEXT" at bounding box center [18, 214] width 12 height 9
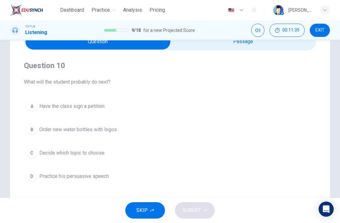
scroll to position [34, 0]
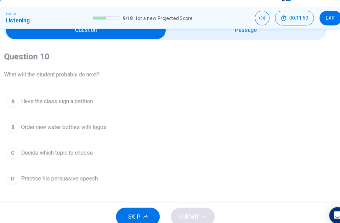
click at [141, 144] on button "C Decide which topic to choose" at bounding box center [170, 152] width 292 height 16
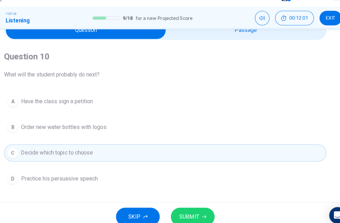
click at [183, 206] on span "SUBMIT" at bounding box center [192, 210] width 18 height 9
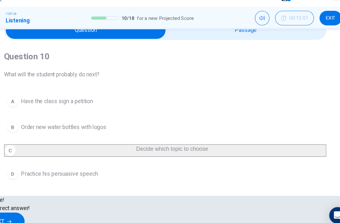
click at [24, 210] on span "NEXT" at bounding box center [18, 214] width 12 height 9
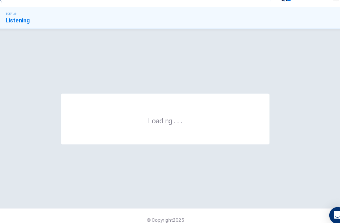
scroll to position [0, 0]
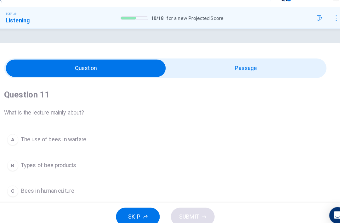
click at [231, 68] on input "checkbox" at bounding box center [98, 76] width 438 height 16
checkbox input "true"
